Goal: Task Accomplishment & Management: Manage account settings

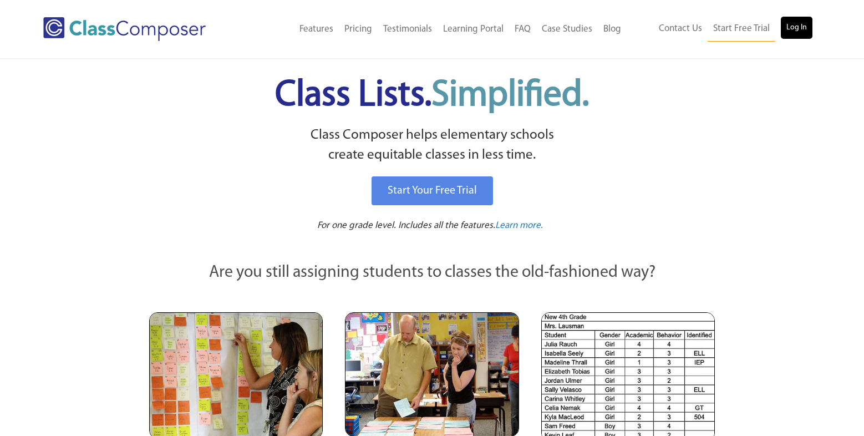
scroll to position [2, 0]
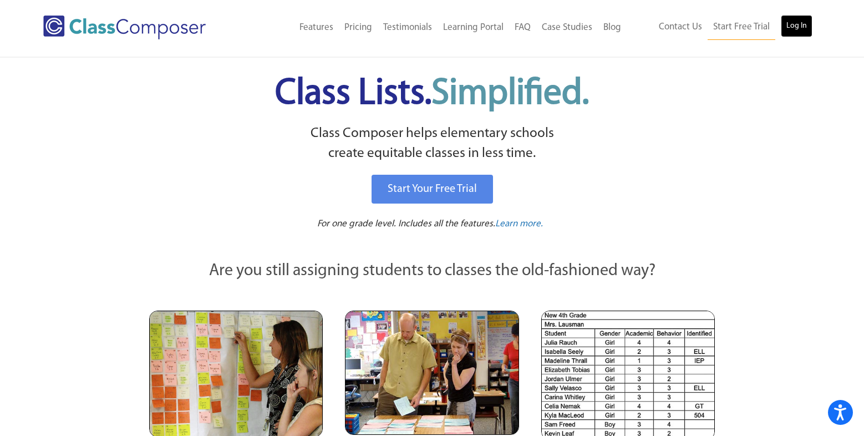
click at [802, 32] on link "Log In" at bounding box center [797, 26] width 32 height 22
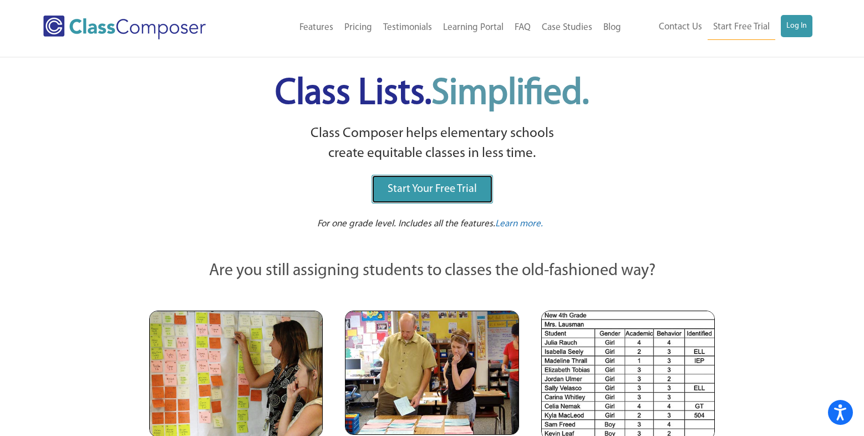
click at [459, 193] on span "Start Your Free Trial" at bounding box center [432, 189] width 89 height 11
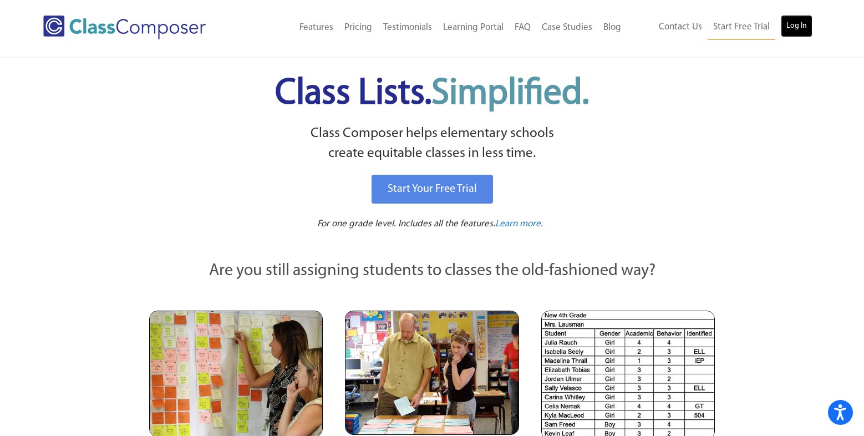
click at [800, 28] on link "Log In" at bounding box center [797, 26] width 32 height 22
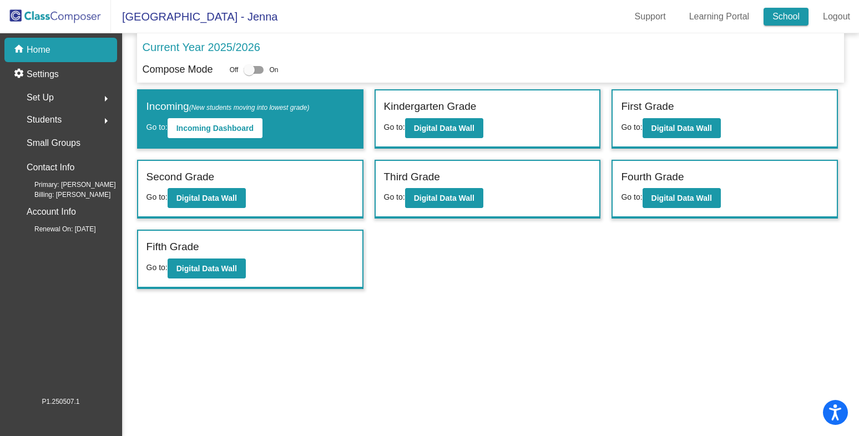
click at [788, 16] on link "School" at bounding box center [785, 17] width 45 height 18
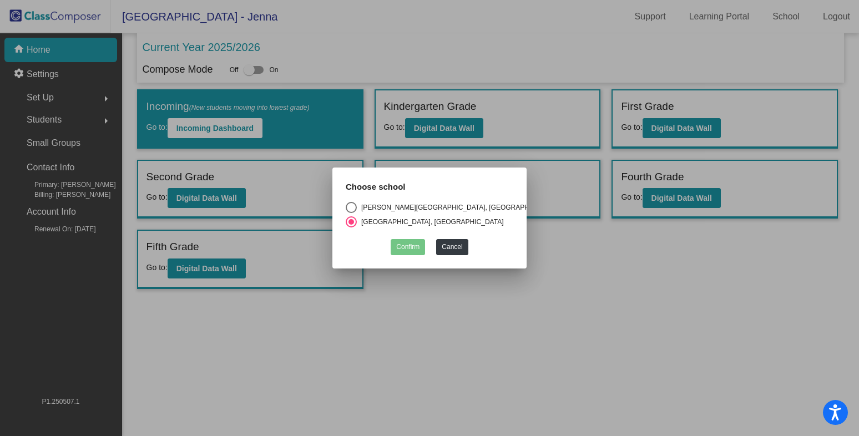
click at [350, 205] on div "Select an option" at bounding box center [351, 207] width 11 height 11
click at [351, 213] on input "Daves Avenue Elementary School, Los Gatos Union School District" at bounding box center [351, 213] width 1 height 1
radio input "true"
click at [402, 241] on button "Confirm" at bounding box center [408, 247] width 34 height 16
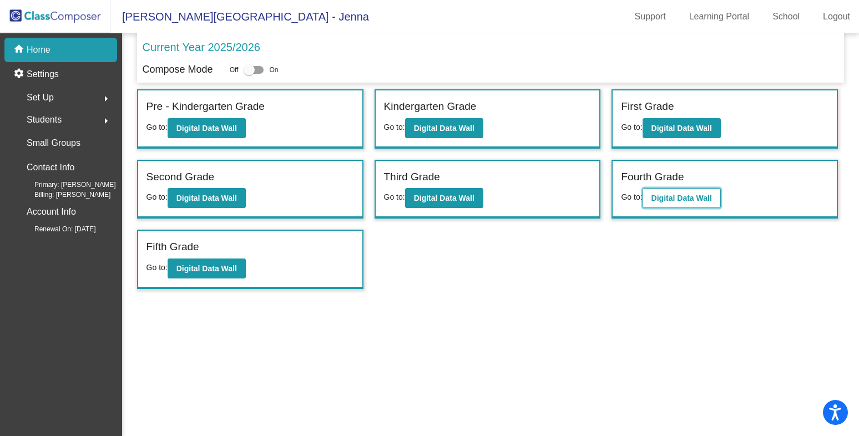
click at [677, 199] on b "Digital Data Wall" at bounding box center [681, 198] width 60 height 9
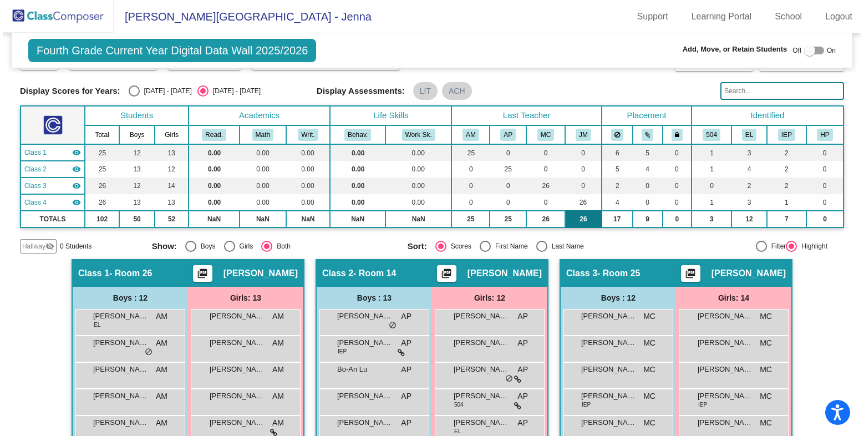
scroll to position [29, 0]
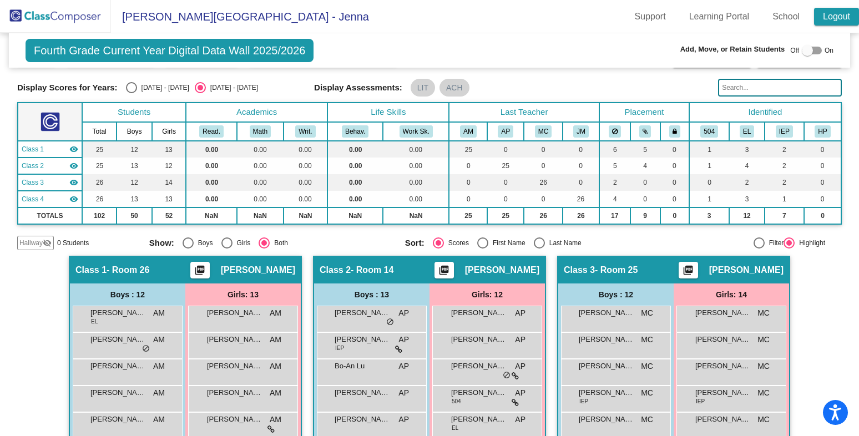
click at [831, 18] on link "Logout" at bounding box center [836, 17] width 45 height 18
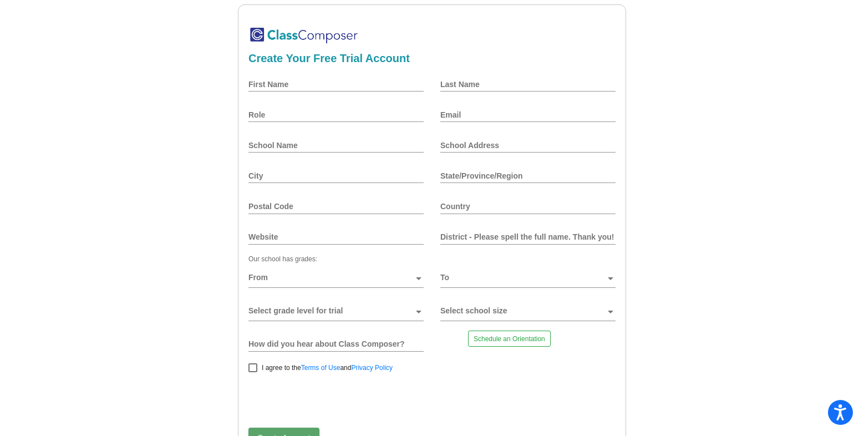
scroll to position [13, 0]
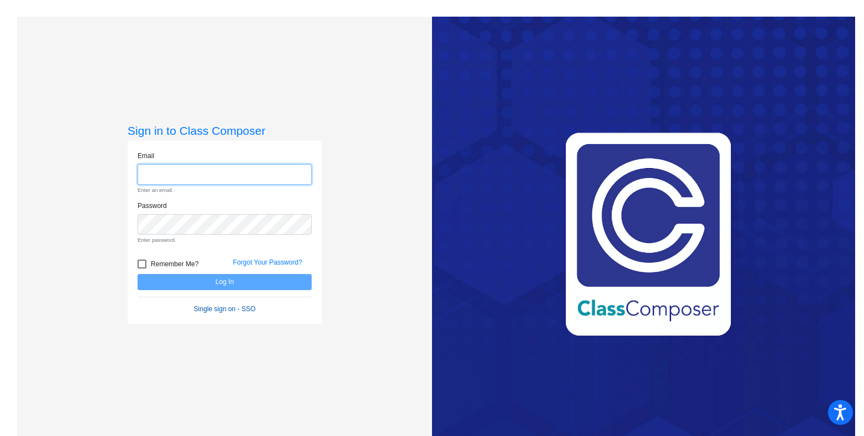
type input "jmittleman@lgusd.org"
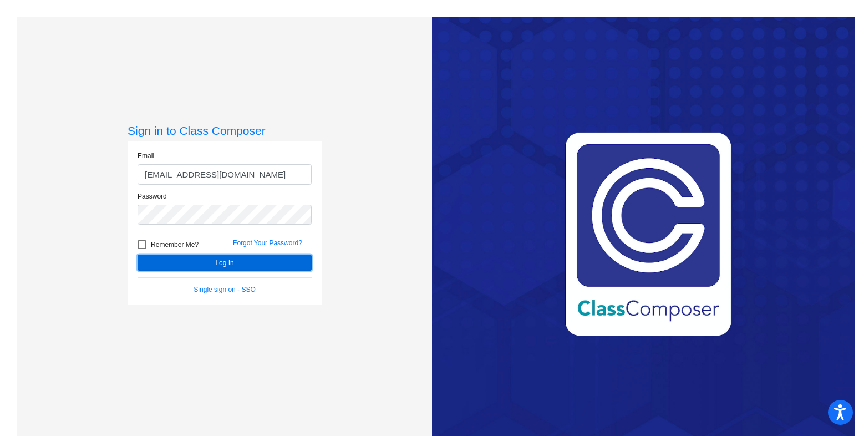
click at [237, 257] on button "Log In" at bounding box center [225, 263] width 174 height 16
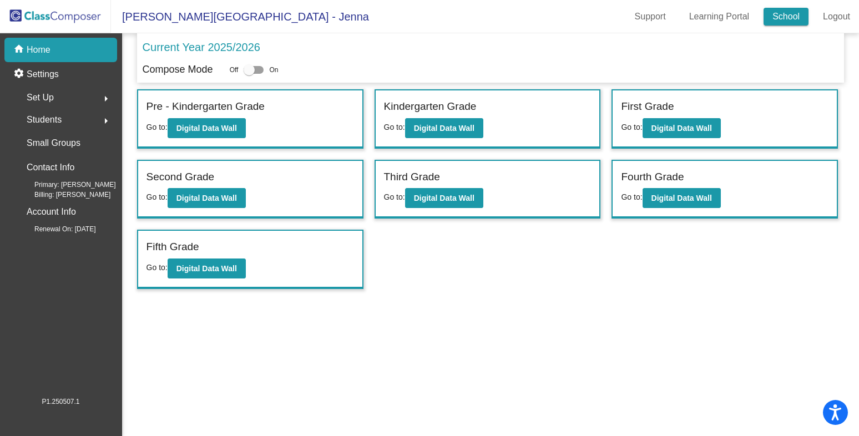
click at [792, 17] on link "School" at bounding box center [785, 17] width 45 height 18
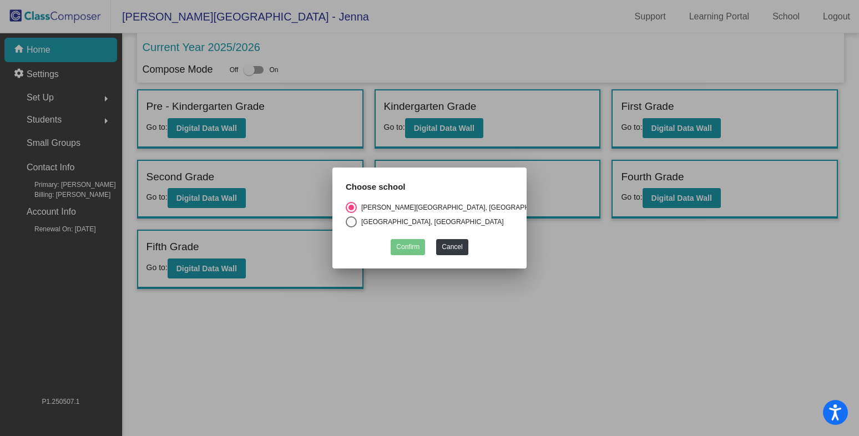
click at [353, 218] on div "Select an option" at bounding box center [351, 221] width 11 height 11
click at [351, 227] on input "Van Meter Elementary School, Los Gatos Union School District" at bounding box center [351, 227] width 1 height 1
radio input "true"
click at [408, 245] on button "Confirm" at bounding box center [408, 247] width 34 height 16
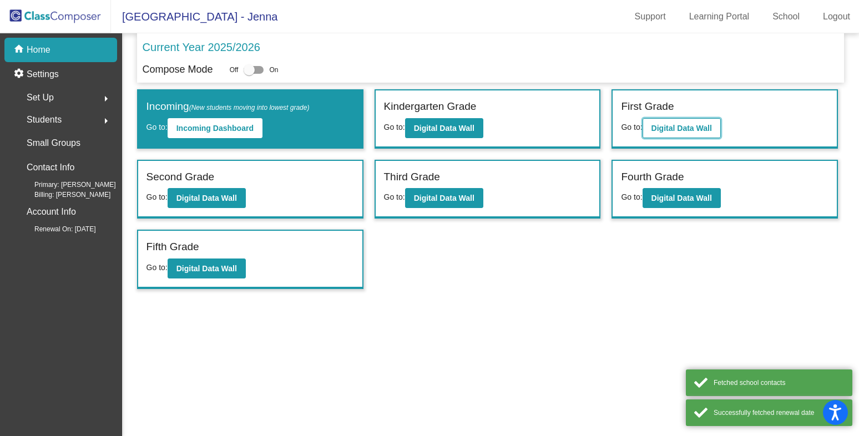
click at [712, 127] on b "Digital Data Wall" at bounding box center [681, 128] width 60 height 9
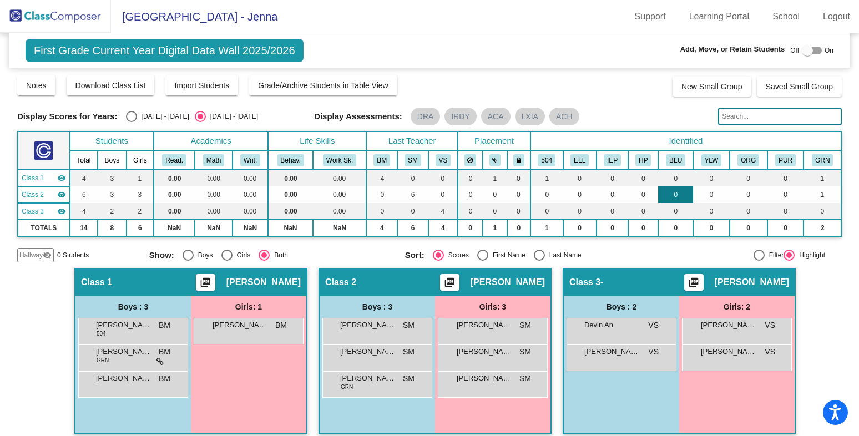
scroll to position [9, 0]
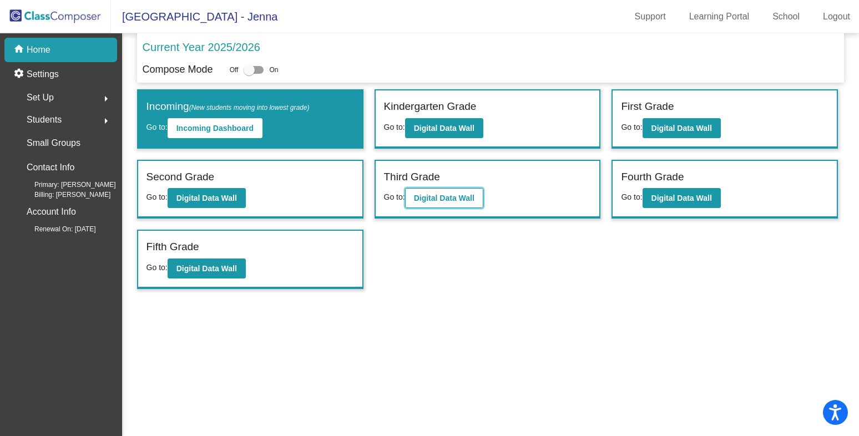
click at [432, 194] on b "Digital Data Wall" at bounding box center [444, 198] width 60 height 9
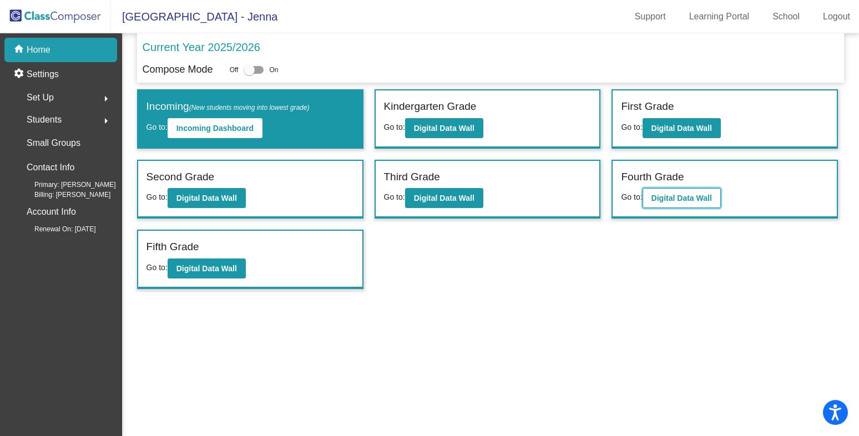
click at [652, 201] on button "Digital Data Wall" at bounding box center [682, 198] width 78 height 20
